Goal: Information Seeking & Learning: Check status

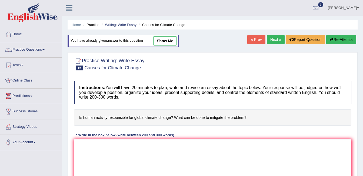
click at [33, 48] on link "Practice Questions" at bounding box center [31, 49] width 62 height 14
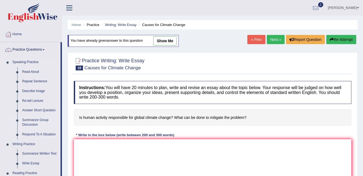
click at [35, 122] on link "Summarize Group Discussion" at bounding box center [40, 122] width 41 height 14
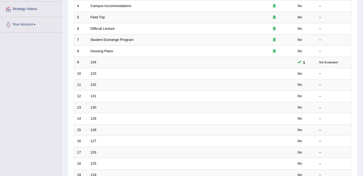
scroll to position [122, 0]
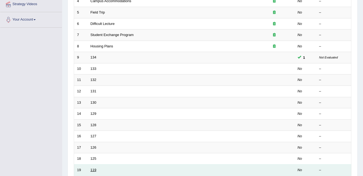
click at [93, 170] on link "119" at bounding box center [93, 169] width 6 height 4
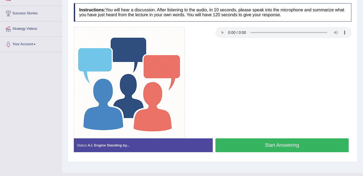
scroll to position [108, 0]
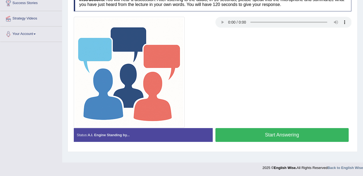
click at [264, 136] on button "Start Answering" at bounding box center [281, 135] width 133 height 14
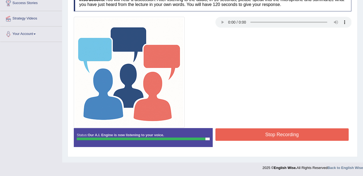
click at [264, 136] on button "Stop Recording" at bounding box center [281, 134] width 133 height 12
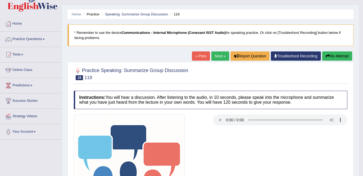
scroll to position [0, 0]
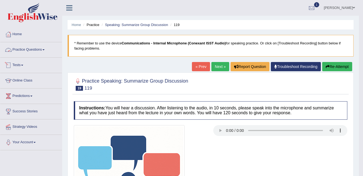
click at [43, 50] on link "Practice Questions" at bounding box center [31, 49] width 62 height 14
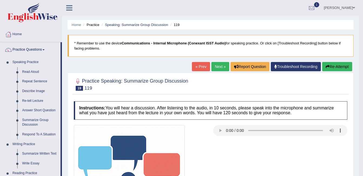
click at [34, 135] on link "Respond To A Situation" at bounding box center [40, 134] width 41 height 10
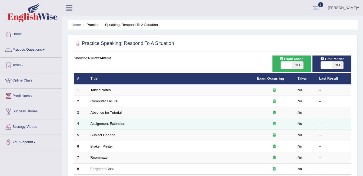
click at [102, 122] on link "Assignment Extension" at bounding box center [107, 123] width 35 height 4
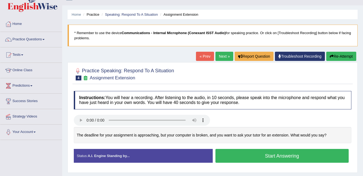
scroll to position [12, 0]
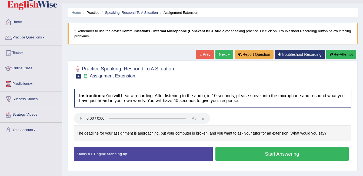
click at [253, 151] on button "Start Answering" at bounding box center [281, 154] width 133 height 14
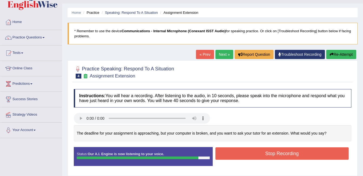
click at [253, 151] on button "Stop Recording" at bounding box center [281, 153] width 133 height 12
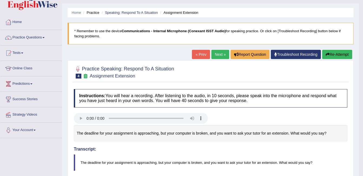
click at [35, 40] on link "Practice Questions" at bounding box center [31, 37] width 62 height 14
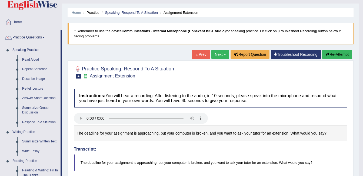
click at [65, 50] on div "Home Practice Speaking: Respond To A Situation Assignment Extension * Remember …" at bounding box center [210, 175] width 297 height 375
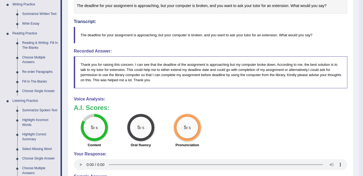
scroll to position [153, 0]
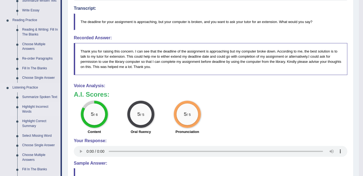
click at [30, 105] on link "Highlight Incorrect Words" at bounding box center [40, 109] width 41 height 14
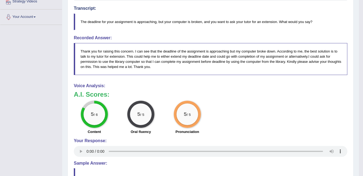
scroll to position [95, 0]
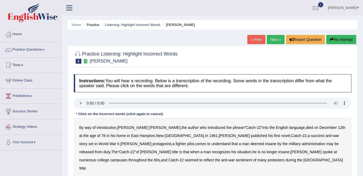
click at [250, 78] on h4 "Instructions: You will hear a recording. Below is a transcription of the record…" at bounding box center [212, 83] width 277 height 18
click at [43, 48] on link "Practice Questions" at bounding box center [31, 49] width 62 height 14
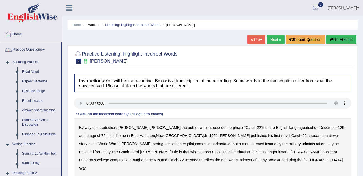
click at [33, 161] on link "Write Essay" at bounding box center [40, 163] width 41 height 10
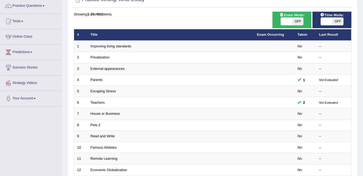
scroll to position [48, 0]
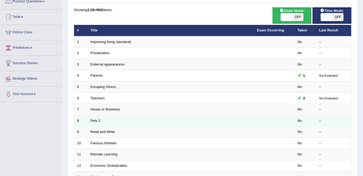
click at [97, 123] on td "Pets 2" at bounding box center [171, 120] width 166 height 11
click at [92, 119] on link "Pets 2" at bounding box center [95, 120] width 10 height 4
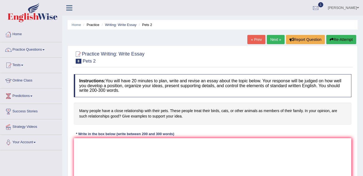
click at [277, 37] on link "Next »" at bounding box center [276, 39] width 18 height 9
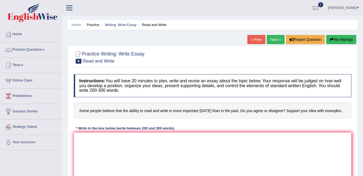
click at [271, 38] on link "Next »" at bounding box center [276, 39] width 18 height 9
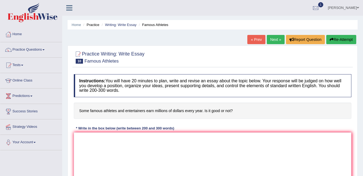
click at [272, 41] on link "Next »" at bounding box center [276, 39] width 18 height 9
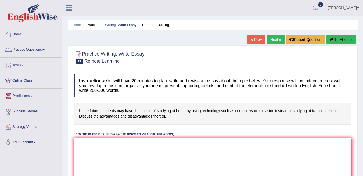
click at [341, 5] on link "ambika sharma" at bounding box center [343, 7] width 39 height 14
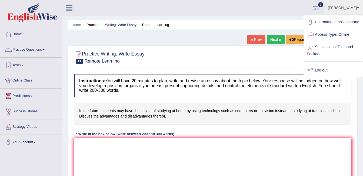
click at [318, 74] on link "Log out" at bounding box center [333, 70] width 58 height 12
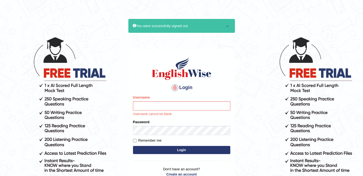
click at [169, 105] on input "Username" at bounding box center [181, 105] width 97 height 9
type input "Ritesh2052"
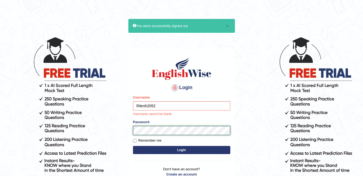
click at [152, 130] on form "Please fix the following errors: Username Ritesh2052 Username cannot be blank. …" at bounding box center [181, 125] width 97 height 60
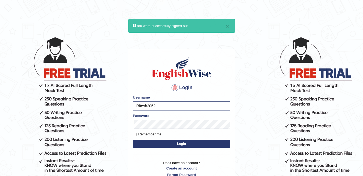
click at [172, 141] on button "Login" at bounding box center [181, 143] width 97 height 8
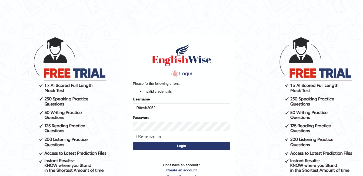
click at [111, 90] on body "Login Please fix the following errors: Invalid credentials Username Ritesh2052 …" at bounding box center [181, 106] width 363 height 176
click at [194, 148] on button "Login" at bounding box center [181, 146] width 97 height 8
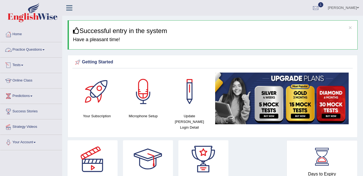
click at [27, 67] on link "Tests" at bounding box center [31, 65] width 62 height 14
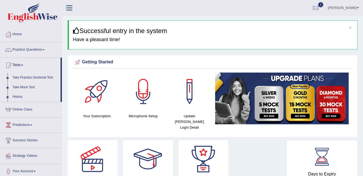
click at [22, 99] on link "History" at bounding box center [35, 97] width 51 height 10
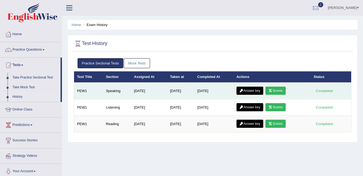
click at [255, 89] on link "Answer key" at bounding box center [249, 90] width 27 height 8
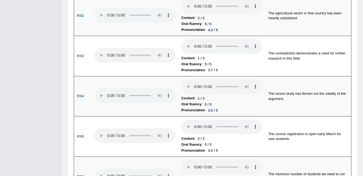
scroll to position [425, 0]
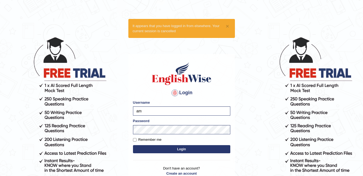
type input "a"
type input "Ritesh2052"
click at [175, 148] on button "Login" at bounding box center [181, 149] width 97 height 8
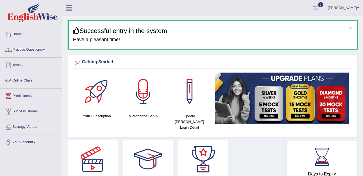
click at [24, 66] on link "Tests" at bounding box center [31, 65] width 62 height 14
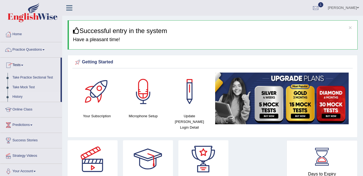
click at [22, 98] on link "History" at bounding box center [35, 97] width 51 height 10
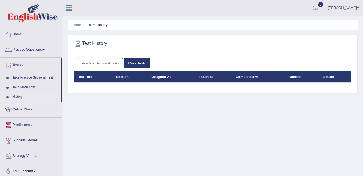
click at [112, 63] on link "Practice Sectional Tests" at bounding box center [101, 63] width 46 height 10
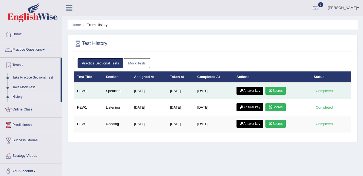
click at [254, 92] on link "Answer key" at bounding box center [249, 90] width 27 height 8
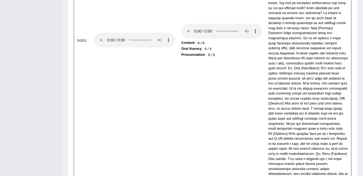
scroll to position [1482, 0]
